Goal: Entertainment & Leisure: Consume media (video, audio)

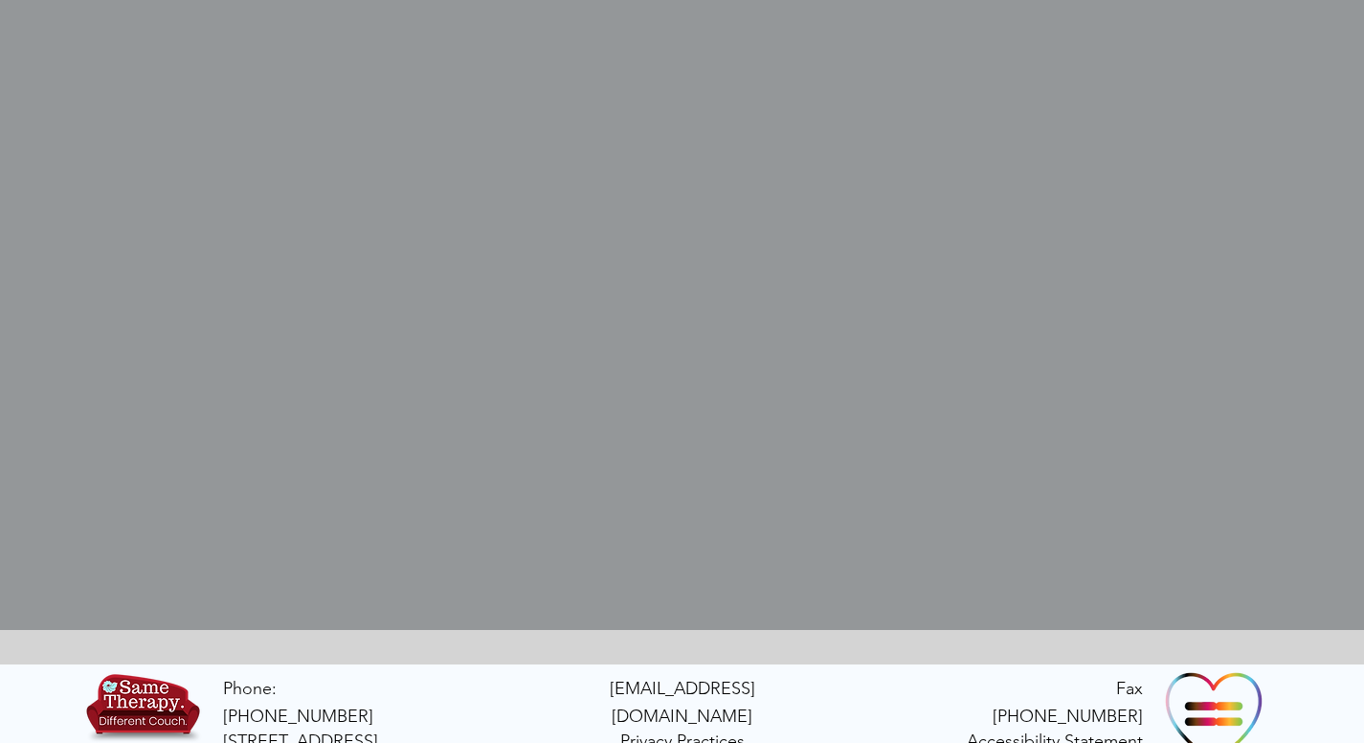
scroll to position [636, 0]
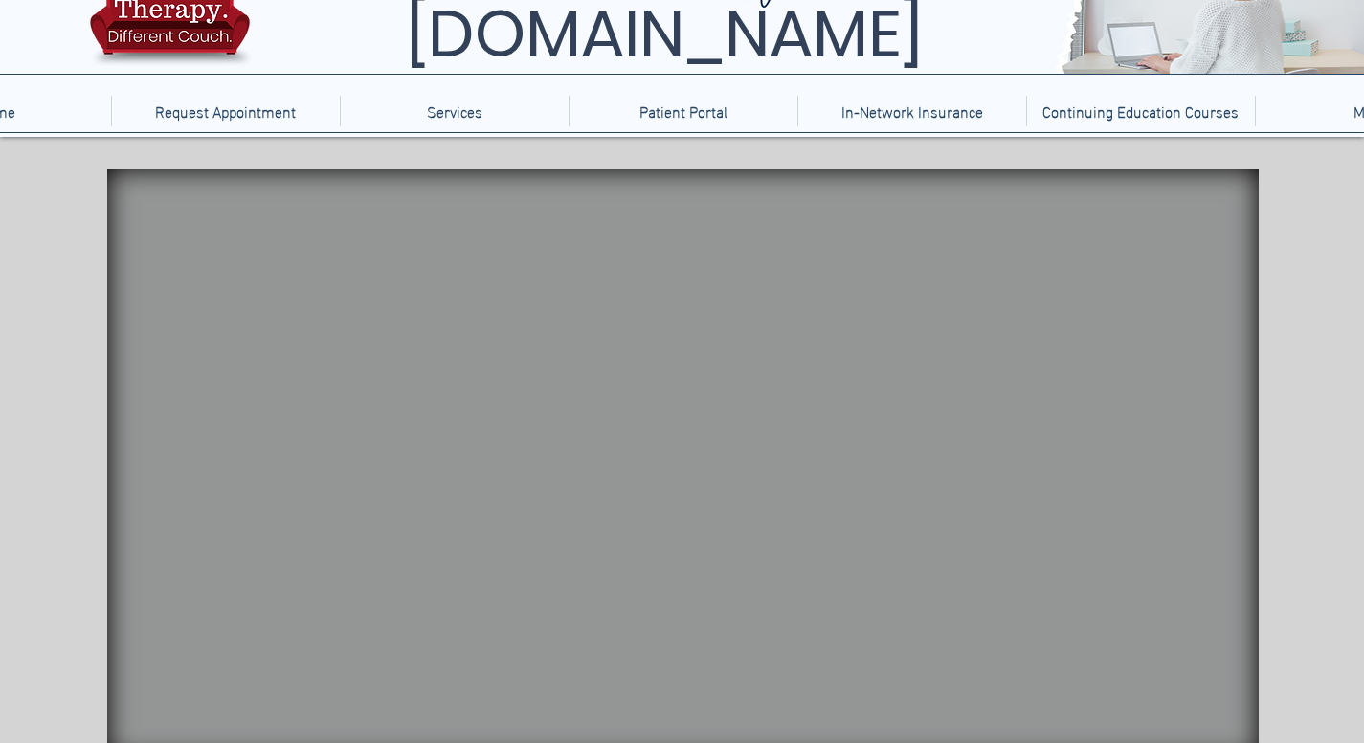
scroll to position [191, 0]
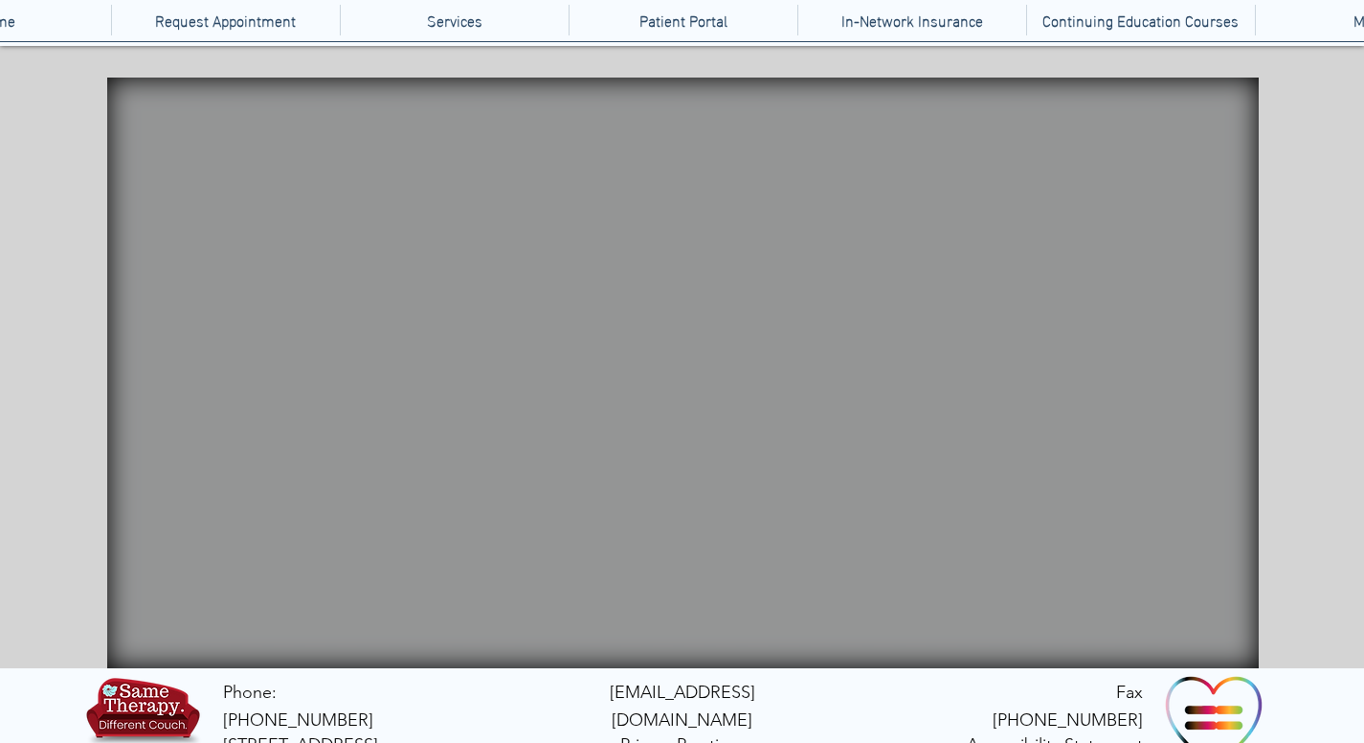
click at [767, 226] on video "main content" at bounding box center [683, 373] width 1152 height 591
click at [775, 307] on icon "main content" at bounding box center [773, 308] width 77 height 36
click at [823, 307] on video "main content" at bounding box center [683, 373] width 1152 height 591
click at [776, 315] on icon "main content" at bounding box center [773, 308] width 77 height 36
click at [312, 350] on icon "An image of a fish tank that when clicked brings you to a video of a fish tank." at bounding box center [272, 354] width 149 height 62
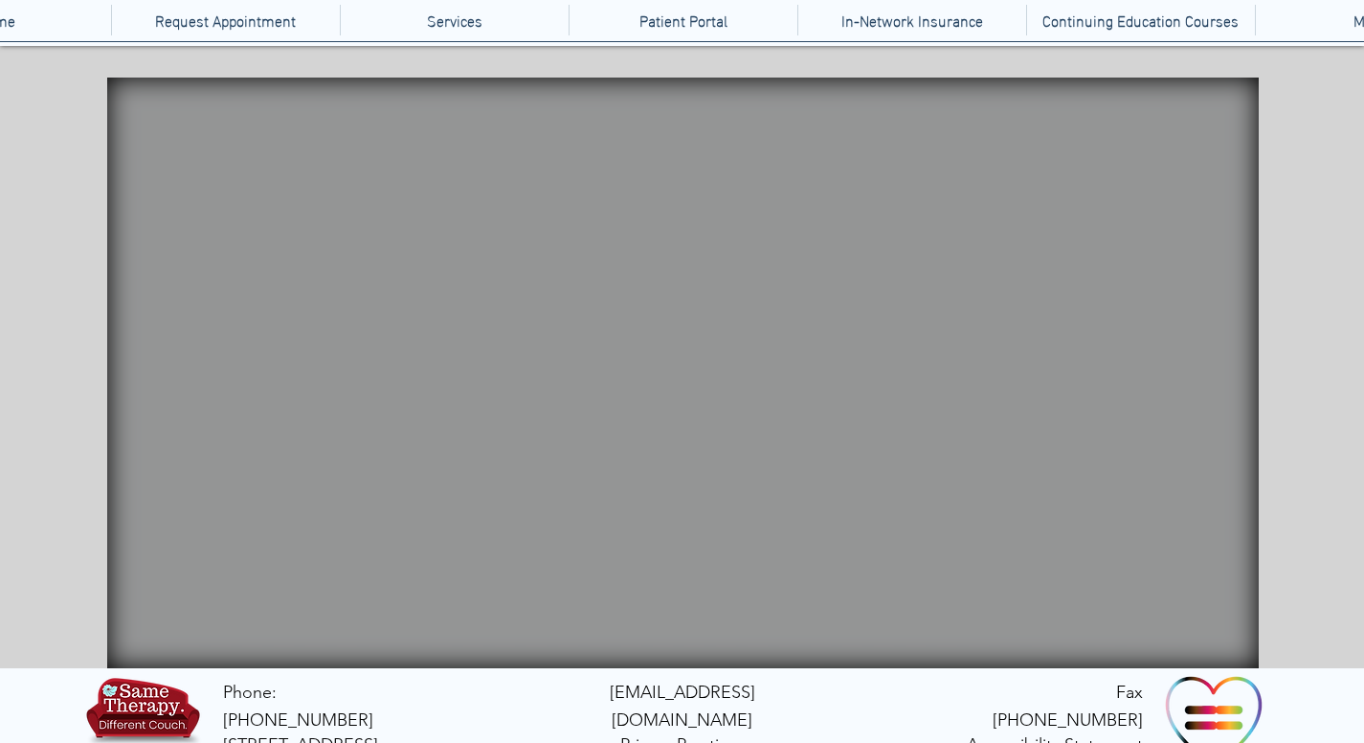
click at [258, 219] on icon "main content" at bounding box center [209, 207] width 173 height 170
